Goal: Task Accomplishment & Management: Use online tool/utility

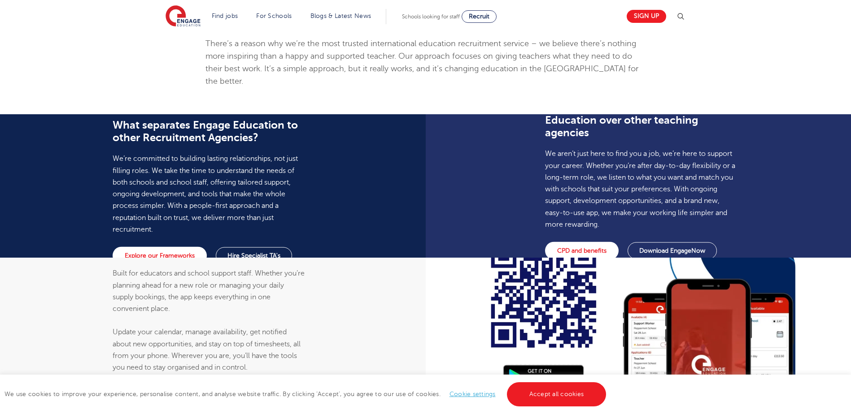
scroll to position [583, 0]
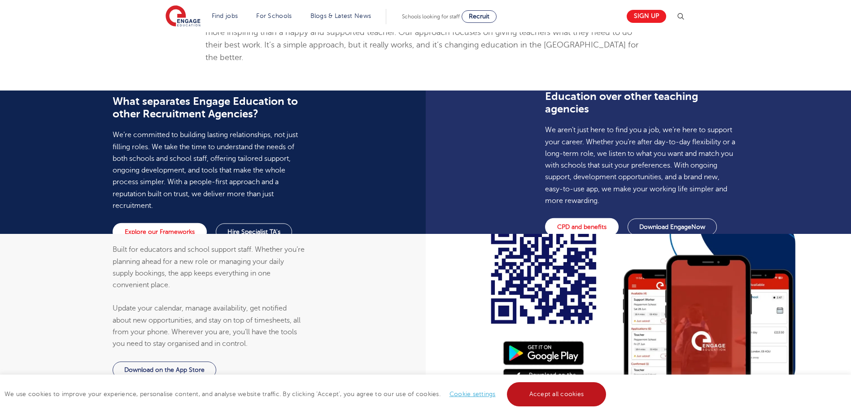
click at [536, 392] on link "Accept all cookies" at bounding box center [557, 395] width 100 height 24
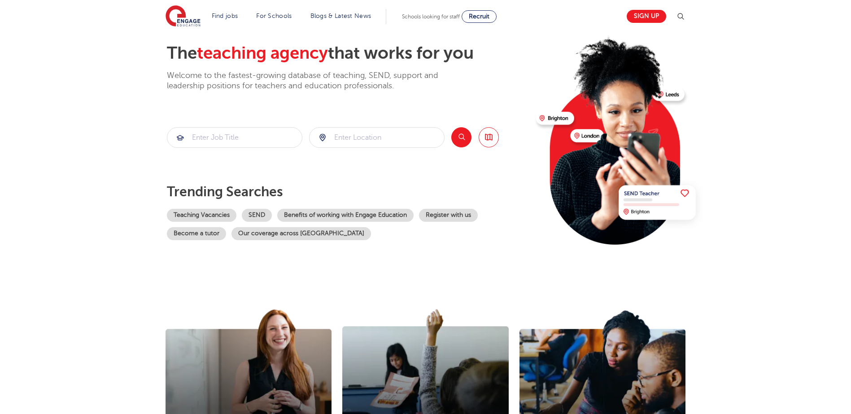
scroll to position [0, 0]
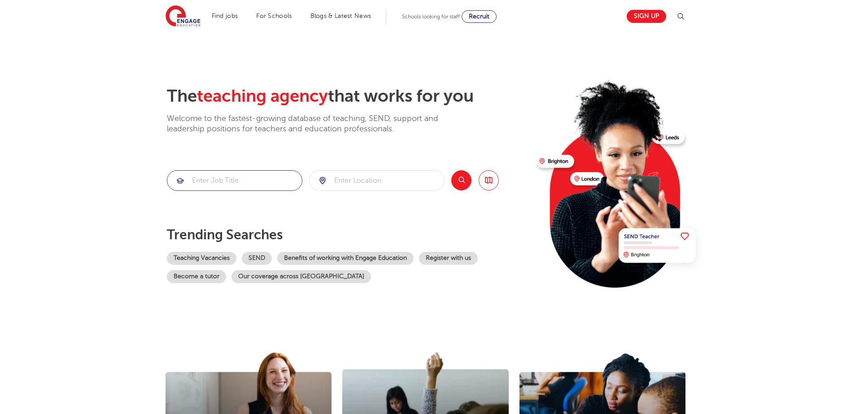
click at [235, 182] on input "search" at bounding box center [234, 181] width 135 height 20
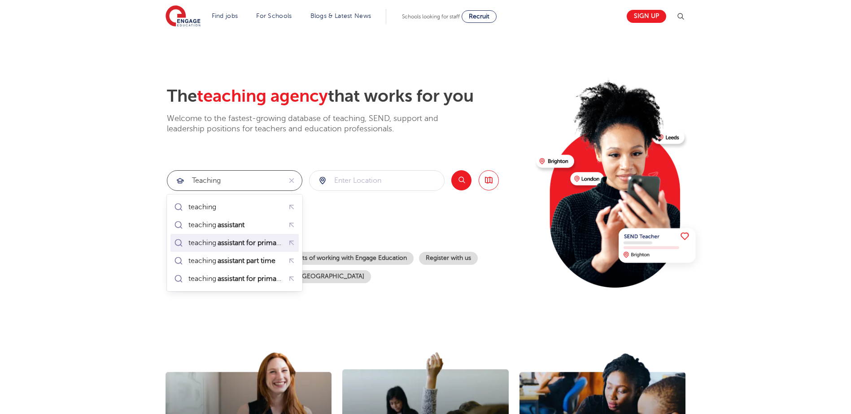
click at [255, 239] on mark "assistant for primary" at bounding box center [250, 243] width 68 height 11
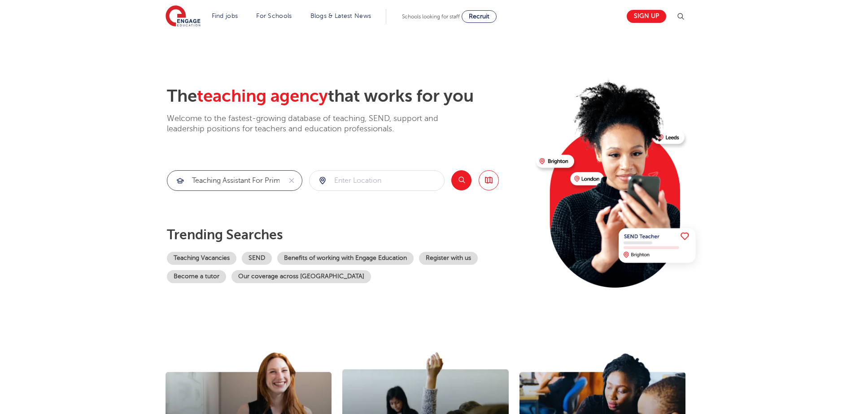
type input "teaching assistant for primary"
click at [356, 179] on input "search" at bounding box center [376, 181] width 135 height 20
type input "[PERSON_NAME]"
click at [461, 176] on button "Search" at bounding box center [461, 180] width 20 height 20
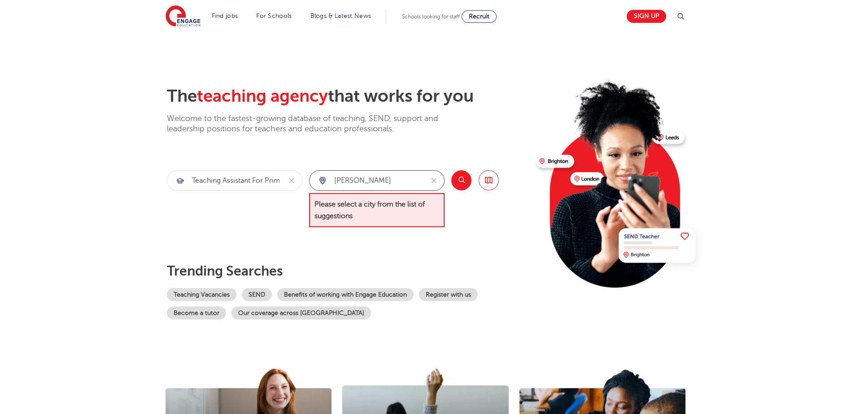
click at [381, 179] on input "[PERSON_NAME]" at bounding box center [366, 181] width 114 height 20
drag, startPoint x: 373, startPoint y: 180, endPoint x: 331, endPoint y: 181, distance: 41.3
click at [331, 181] on input "[PERSON_NAME]" at bounding box center [366, 181] width 114 height 20
click at [397, 254] on div "The teaching agency that works for you Welcome to the fastest-growing database …" at bounding box center [348, 203] width 362 height 234
click at [341, 183] on input "search" at bounding box center [376, 181] width 135 height 20
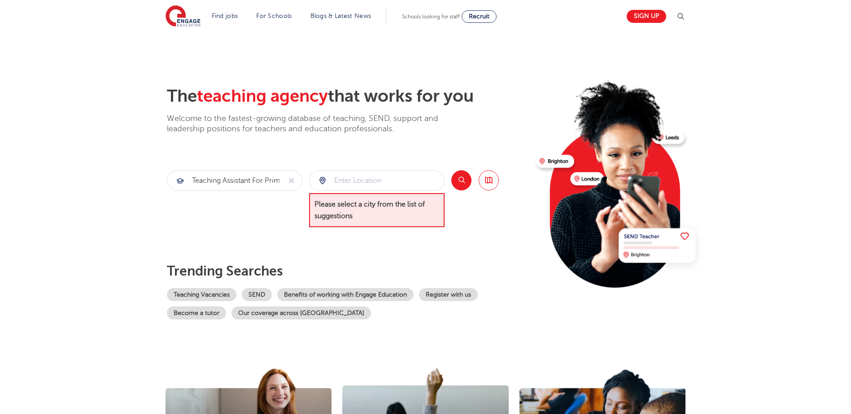
click at [459, 177] on button "Search" at bounding box center [461, 180] width 20 height 20
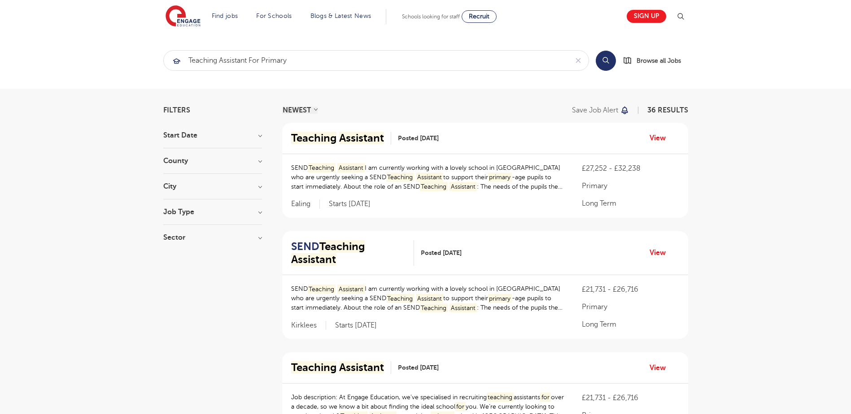
click at [193, 163] on h3 "County" at bounding box center [212, 160] width 99 height 7
click at [188, 257] on button "Show more" at bounding box center [182, 261] width 38 height 8
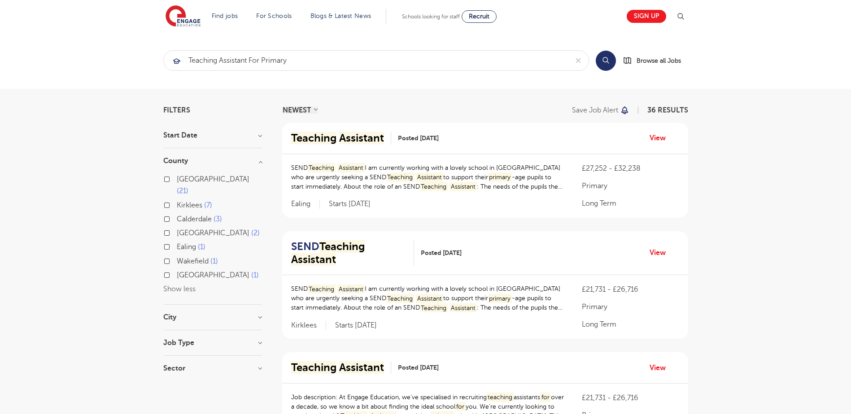
click at [166, 314] on h3 "City" at bounding box center [212, 317] width 99 height 7
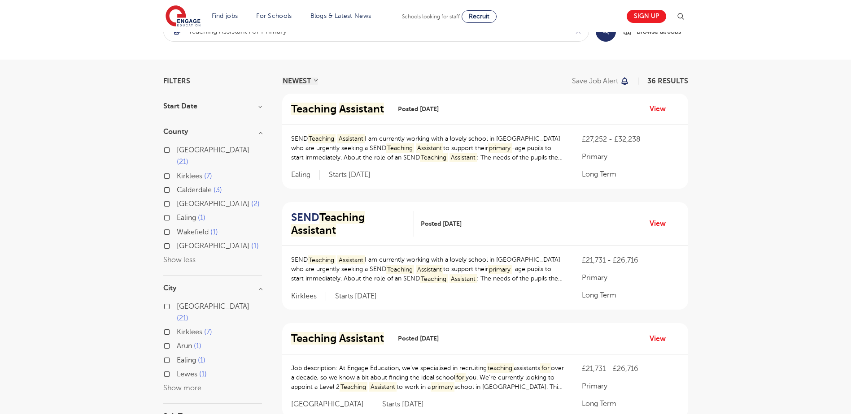
scroll to position [45, 0]
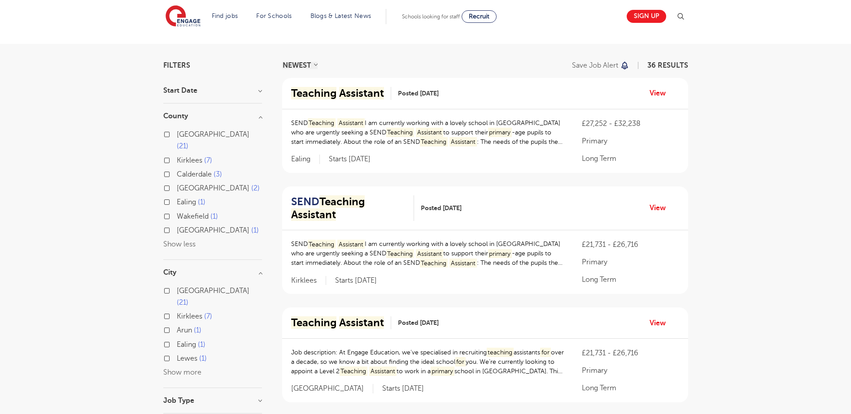
click at [172, 369] on button "Show more" at bounding box center [182, 373] width 38 height 8
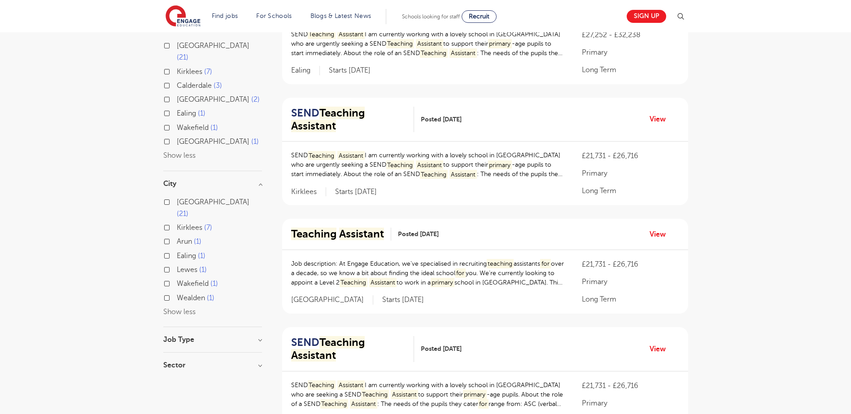
scroll to position [135, 0]
click at [261, 335] on h3 "Job Type" at bounding box center [212, 338] width 99 height 7
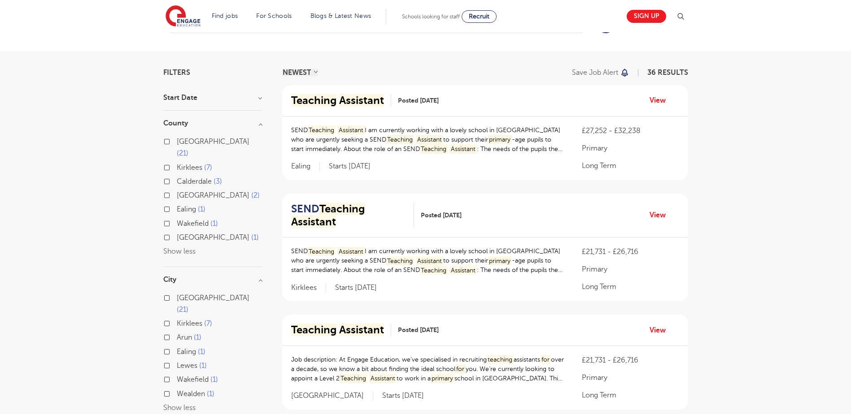
scroll to position [0, 0]
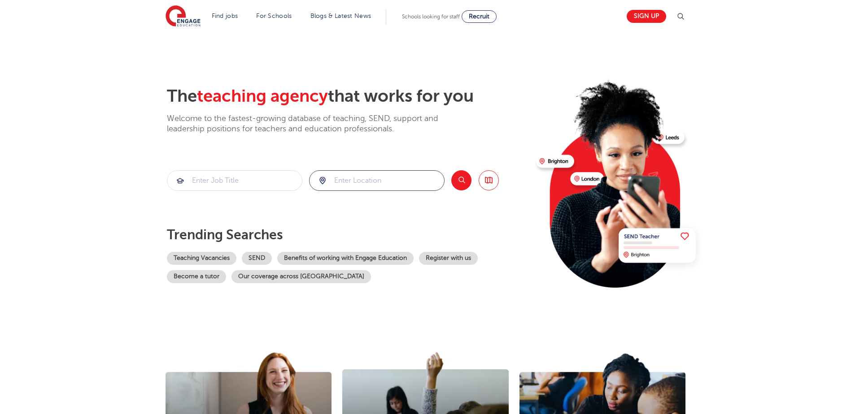
click at [331, 177] on input "search" at bounding box center [376, 181] width 135 height 20
click at [219, 181] on input "search" at bounding box center [234, 181] width 135 height 20
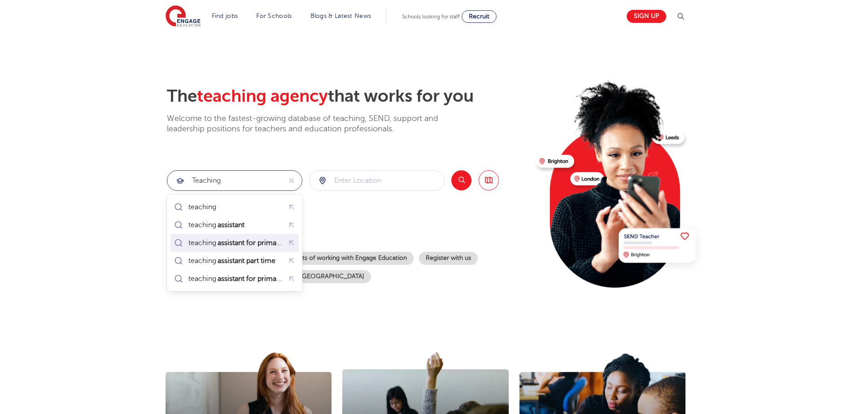
click at [239, 243] on mark "assistant for primary" at bounding box center [250, 243] width 68 height 11
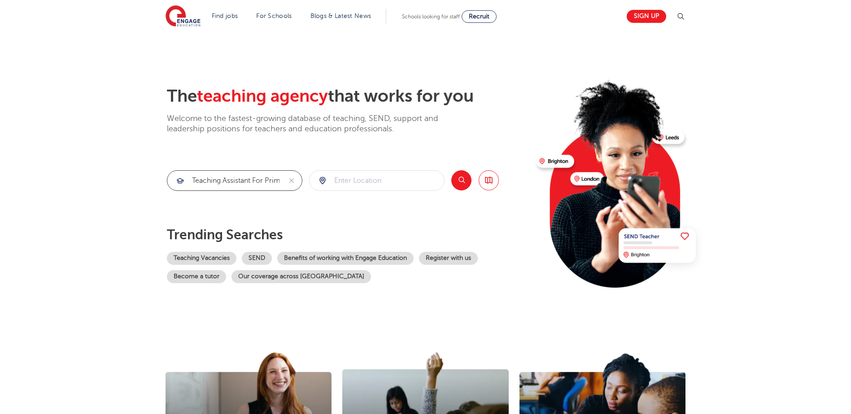
type input "teaching assistant for primary"
click at [338, 180] on input "search" at bounding box center [376, 181] width 135 height 20
click at [322, 179] on div "kent" at bounding box center [366, 181] width 114 height 20
click at [466, 183] on button "Search" at bounding box center [461, 180] width 20 height 20
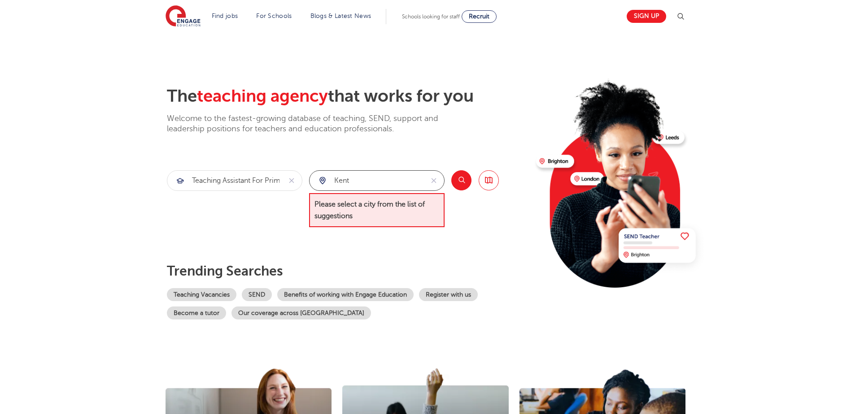
click at [353, 182] on input "kent" at bounding box center [366, 181] width 114 height 20
type input "k"
